Goal: Navigation & Orientation: Find specific page/section

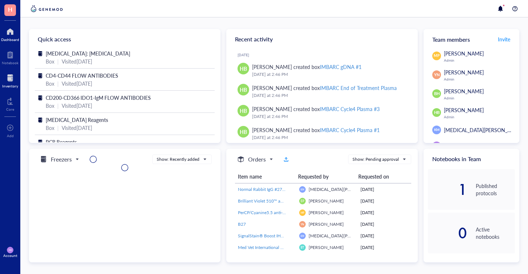
click at [7, 78] on div at bounding box center [10, 78] width 16 height 12
